Goal: Navigation & Orientation: Find specific page/section

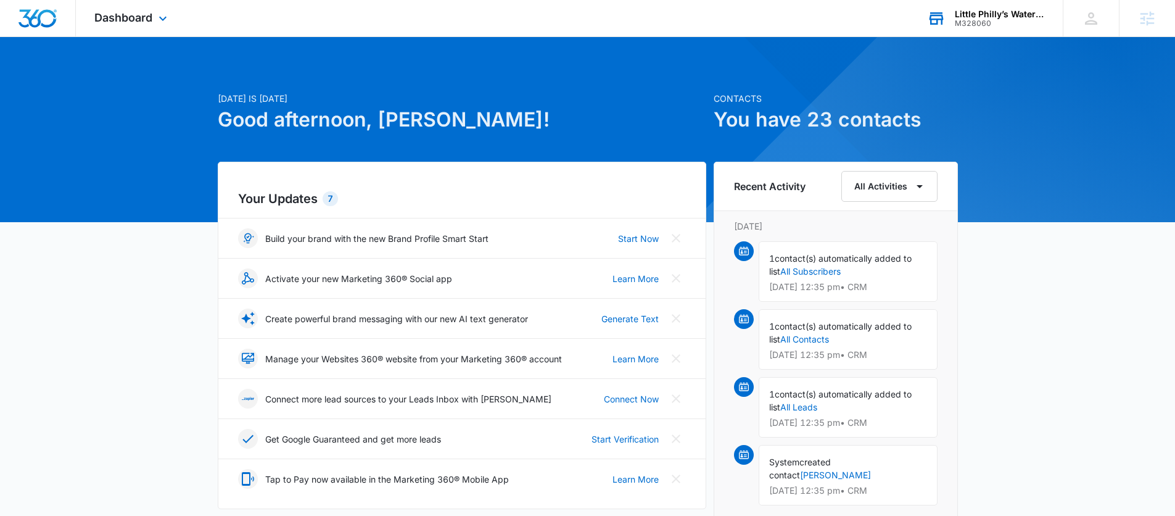
click at [1004, 27] on div "M328060" at bounding box center [1000, 23] width 90 height 9
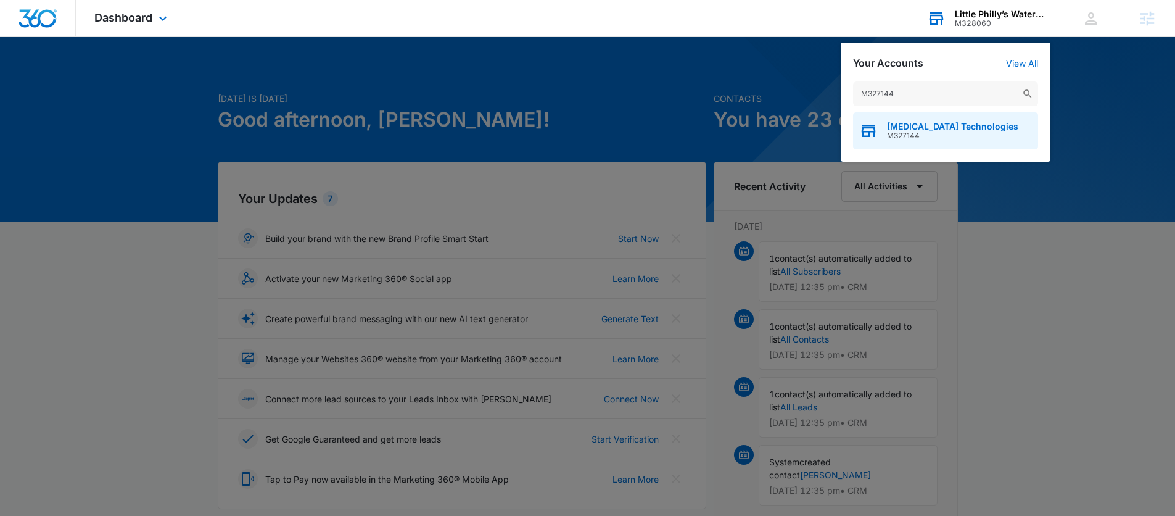
type input "M327144"
click at [935, 133] on span "M327144" at bounding box center [952, 135] width 131 height 9
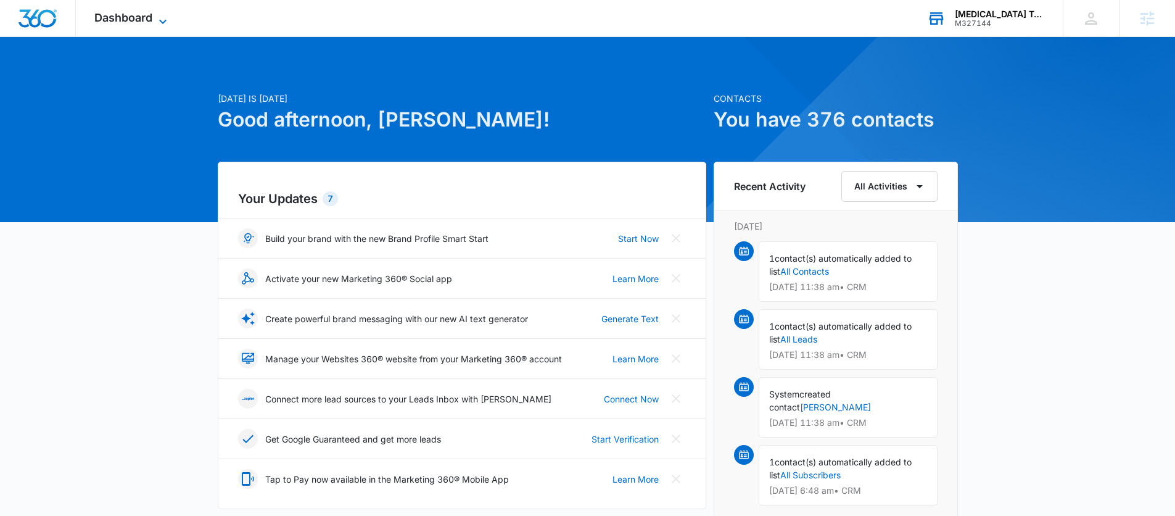
click at [121, 23] on span "Dashboard" at bounding box center [123, 17] width 58 height 13
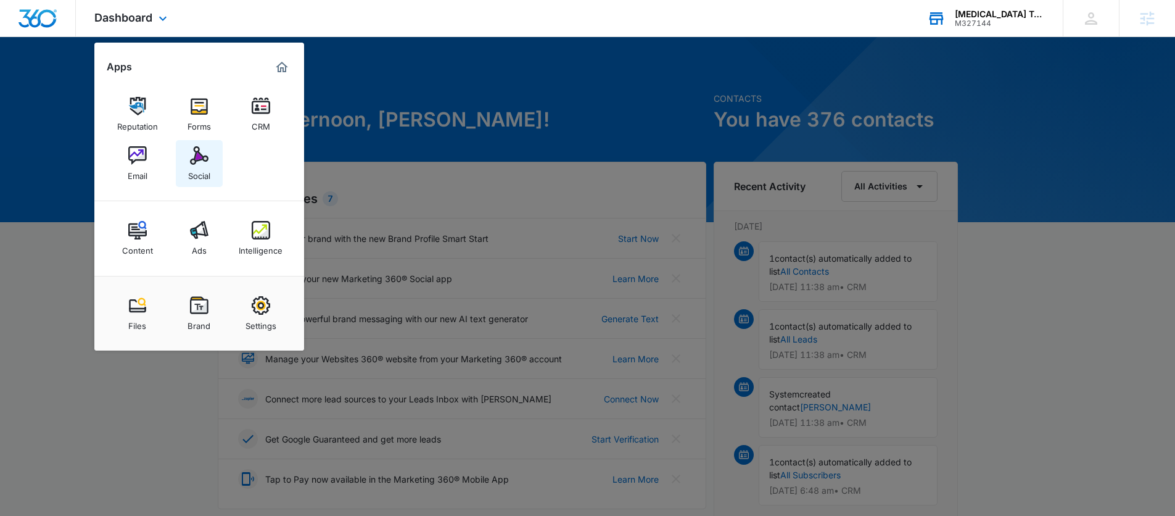
click at [205, 156] on img at bounding box center [199, 155] width 19 height 19
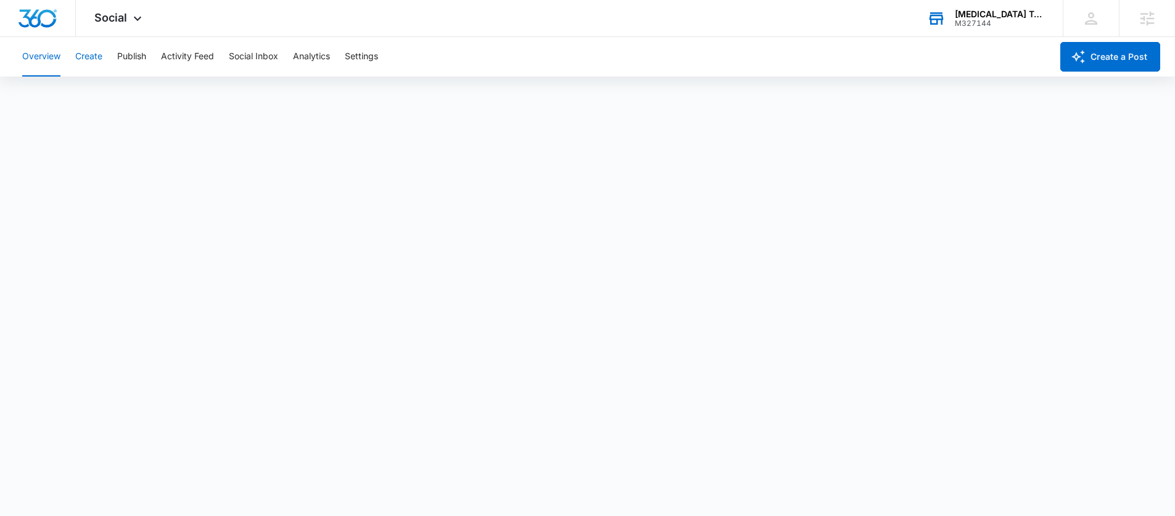
click at [81, 55] on button "Create" at bounding box center [88, 56] width 27 height 39
click at [138, 88] on button "Approvals" at bounding box center [120, 94] width 41 height 35
click at [64, 91] on button "Content Library" at bounding box center [53, 94] width 63 height 35
drag, startPoint x: 114, startPoint y: 93, endPoint x: 162, endPoint y: 91, distance: 48.1
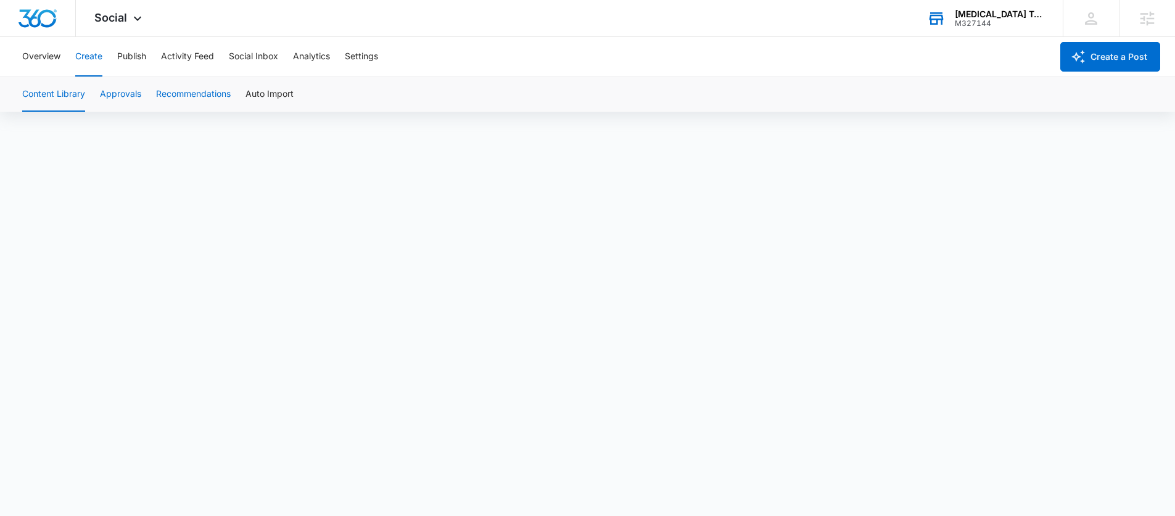
click at [113, 93] on button "Approvals" at bounding box center [120, 94] width 41 height 35
click at [46, 89] on button "Content Library" at bounding box center [53, 94] width 63 height 35
click at [124, 94] on button "Approvals" at bounding box center [120, 94] width 41 height 35
click at [58, 93] on button "Content Library" at bounding box center [53, 94] width 63 height 35
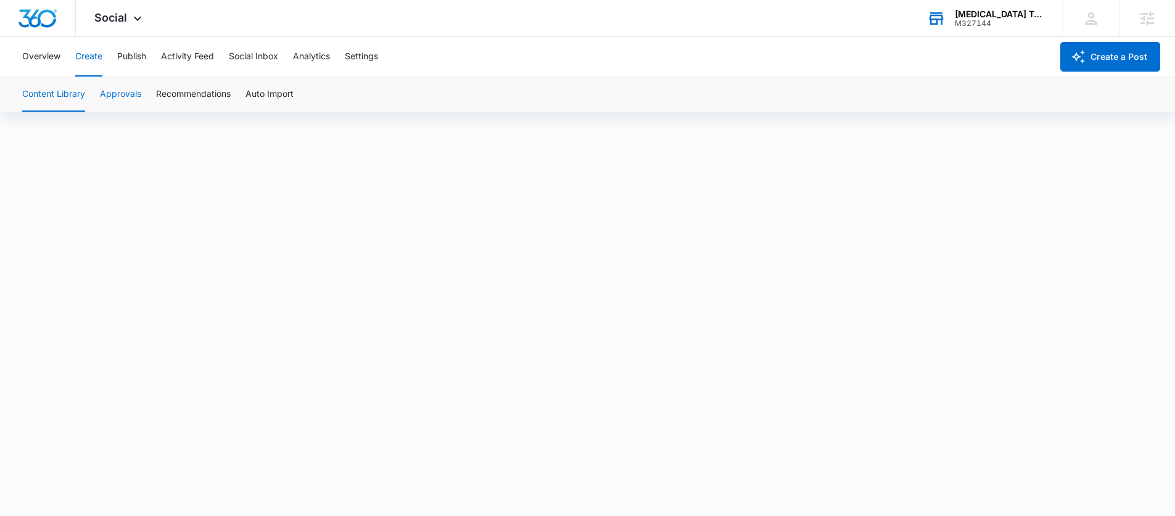
click at [123, 102] on button "Approvals" at bounding box center [120, 94] width 41 height 35
click at [122, 20] on span "Social" at bounding box center [110, 17] width 33 height 13
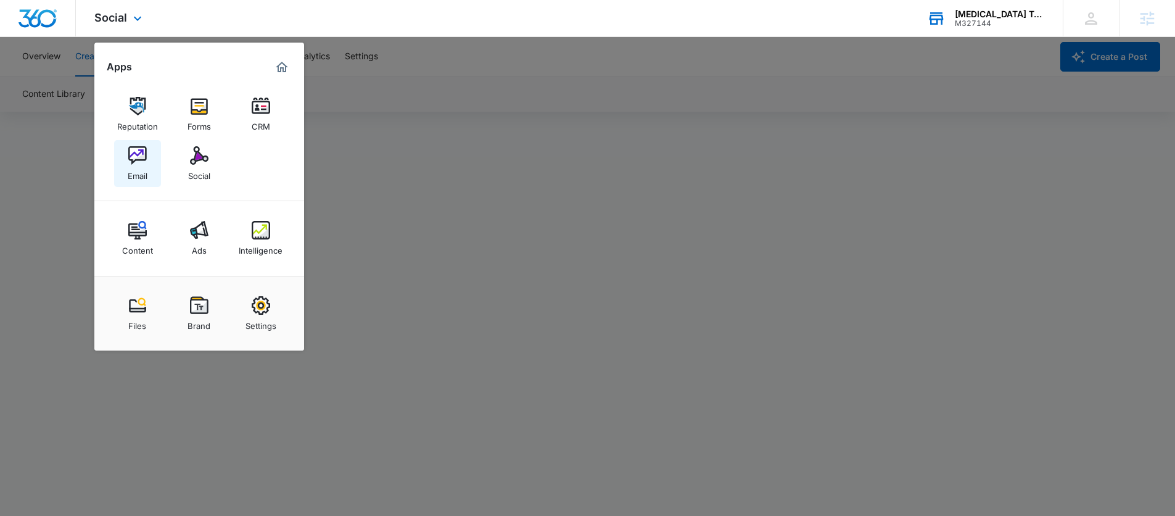
click at [136, 152] on img at bounding box center [137, 155] width 19 height 19
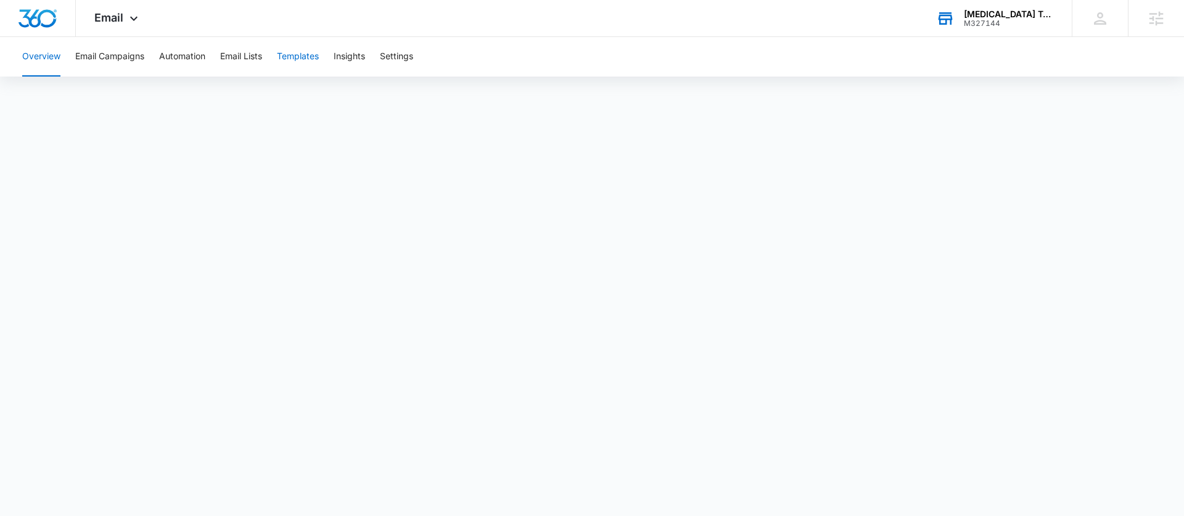
click at [312, 55] on button "Templates" at bounding box center [298, 56] width 42 height 39
click at [93, 52] on button "Email Campaigns" at bounding box center [109, 56] width 69 height 39
click at [302, 64] on button "Templates" at bounding box center [298, 56] width 42 height 39
click at [254, 52] on button "Email Lists" at bounding box center [241, 56] width 42 height 39
click at [304, 51] on button "Templates" at bounding box center [298, 56] width 42 height 39
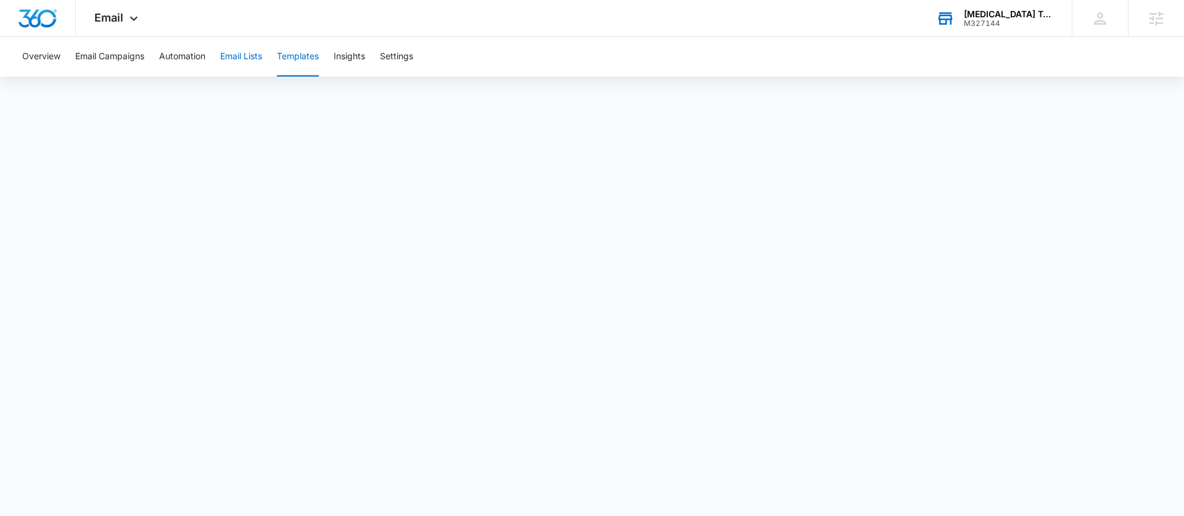
click at [243, 62] on button "Email Lists" at bounding box center [241, 56] width 42 height 39
click at [307, 58] on button "Templates" at bounding box center [298, 56] width 42 height 39
click at [250, 53] on button "Email Lists" at bounding box center [241, 56] width 42 height 39
click at [322, 54] on div "Overview Email Campaigns Automation Email Lists Templates Insights Settings" at bounding box center [592, 56] width 1155 height 39
click at [307, 57] on button "Templates" at bounding box center [298, 56] width 42 height 39
